Goal: Task Accomplishment & Management: Manage account settings

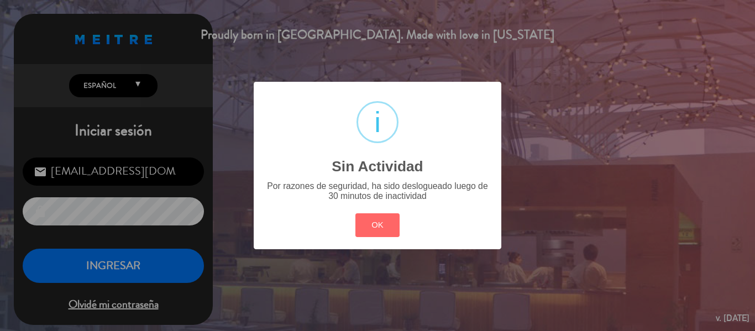
click at [373, 217] on button "OK" at bounding box center [377, 225] width 45 height 24
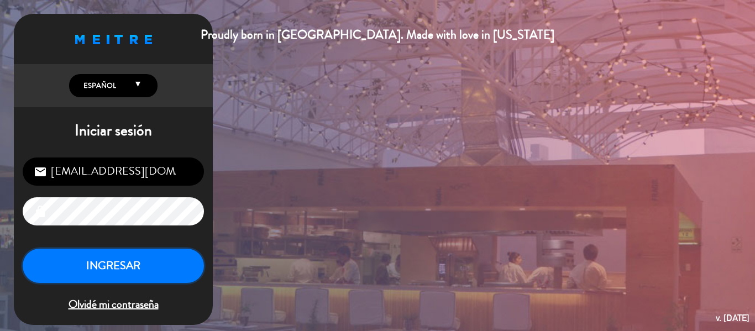
click at [114, 263] on button "INGRESAR" at bounding box center [113, 266] width 181 height 35
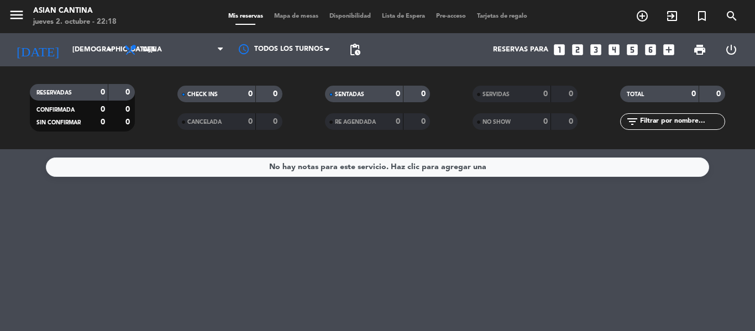
click at [592, 53] on icon "looks_3" at bounding box center [596, 50] width 14 height 14
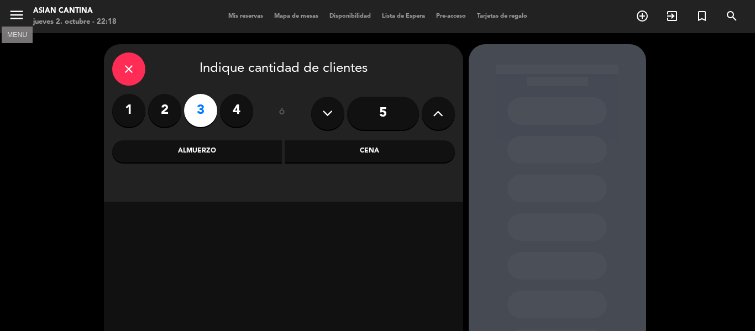
click at [22, 17] on icon "menu" at bounding box center [16, 15] width 17 height 17
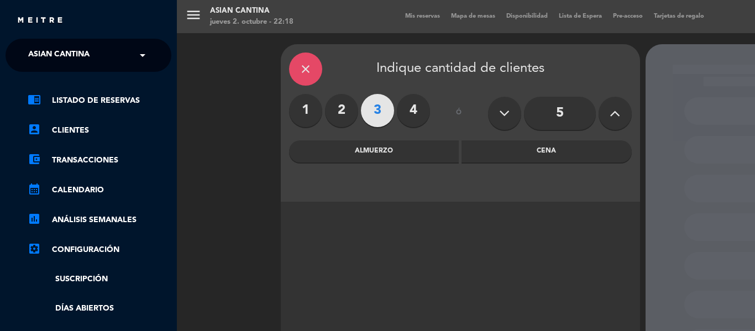
click at [22, 17] on img at bounding box center [40, 21] width 47 height 8
click at [198, 50] on div "menu Asian Cantina [DATE] 2. octubre - 22:42 Mis reservas Mapa de mesas Disponi…" at bounding box center [554, 165] width 755 height 331
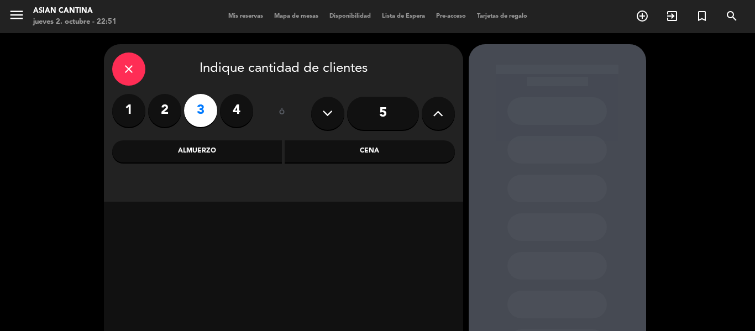
click at [120, 64] on div "close" at bounding box center [128, 69] width 33 height 33
